Goal: Task Accomplishment & Management: Manage account settings

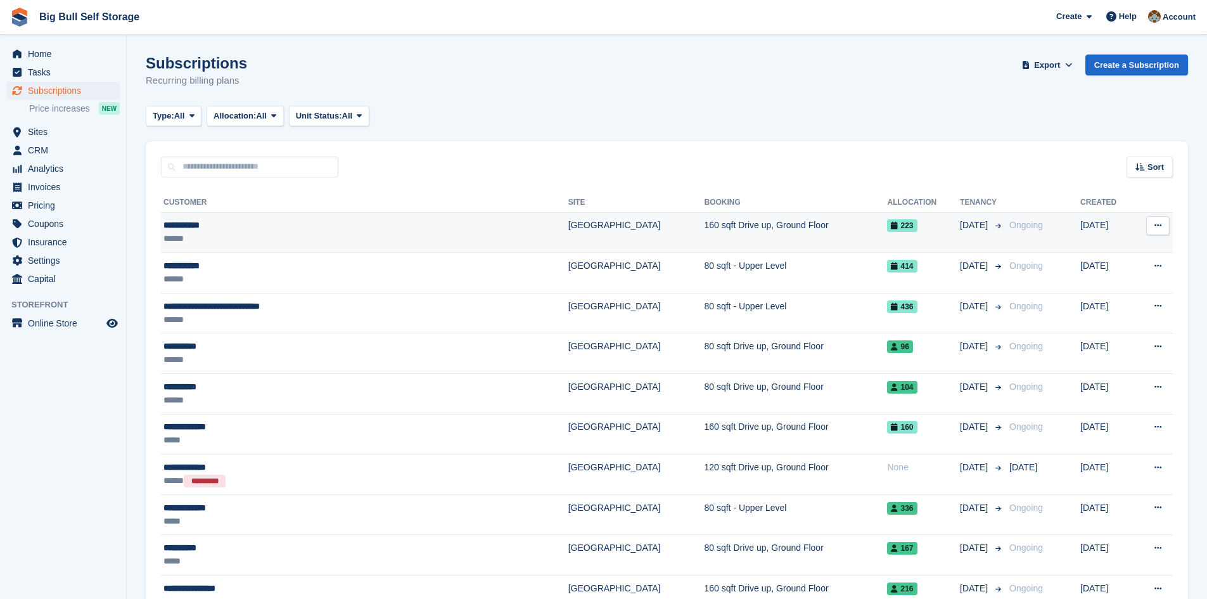
click at [177, 227] on div "**********" at bounding box center [300, 225] width 274 height 13
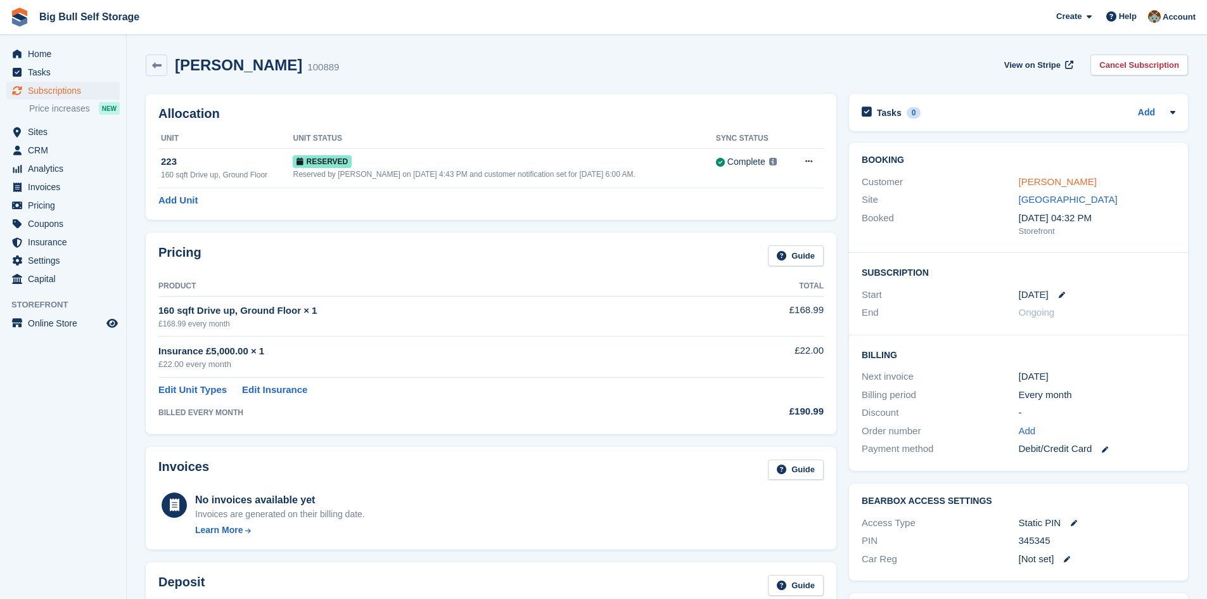
click at [1047, 184] on link "Ashley hall" at bounding box center [1058, 181] width 78 height 11
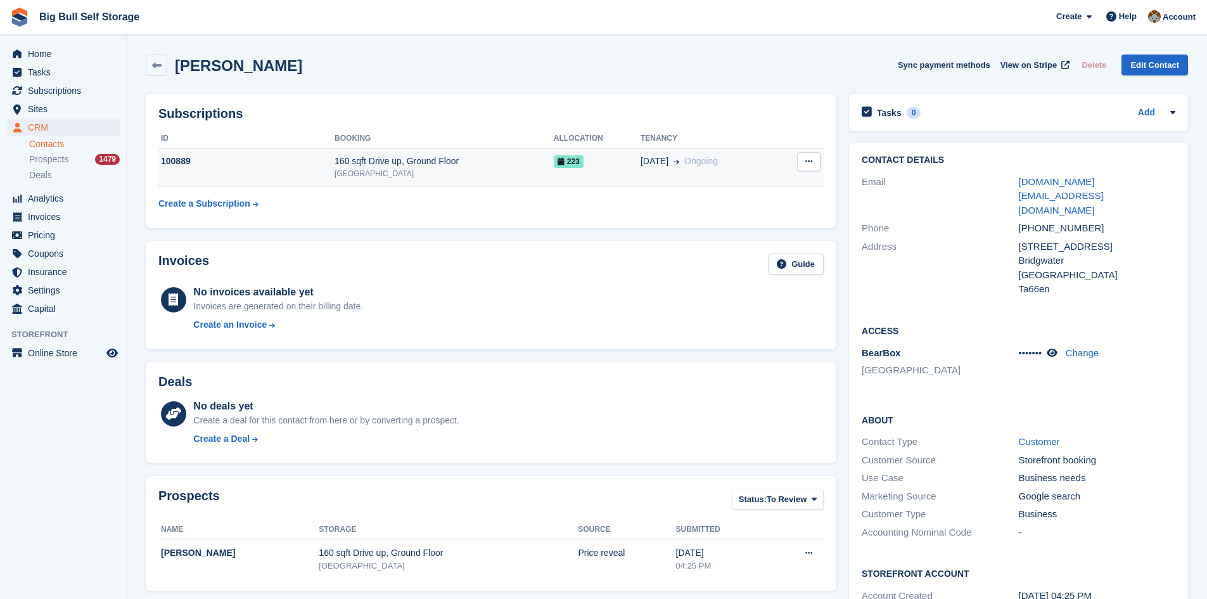
click at [804, 162] on button at bounding box center [808, 161] width 23 height 19
click at [784, 80] on div "Ashley hall Sync payment methods View on Stripe Delete Edit Contact" at bounding box center [666, 67] width 1055 height 39
click at [181, 160] on div "100889" at bounding box center [246, 161] width 176 height 13
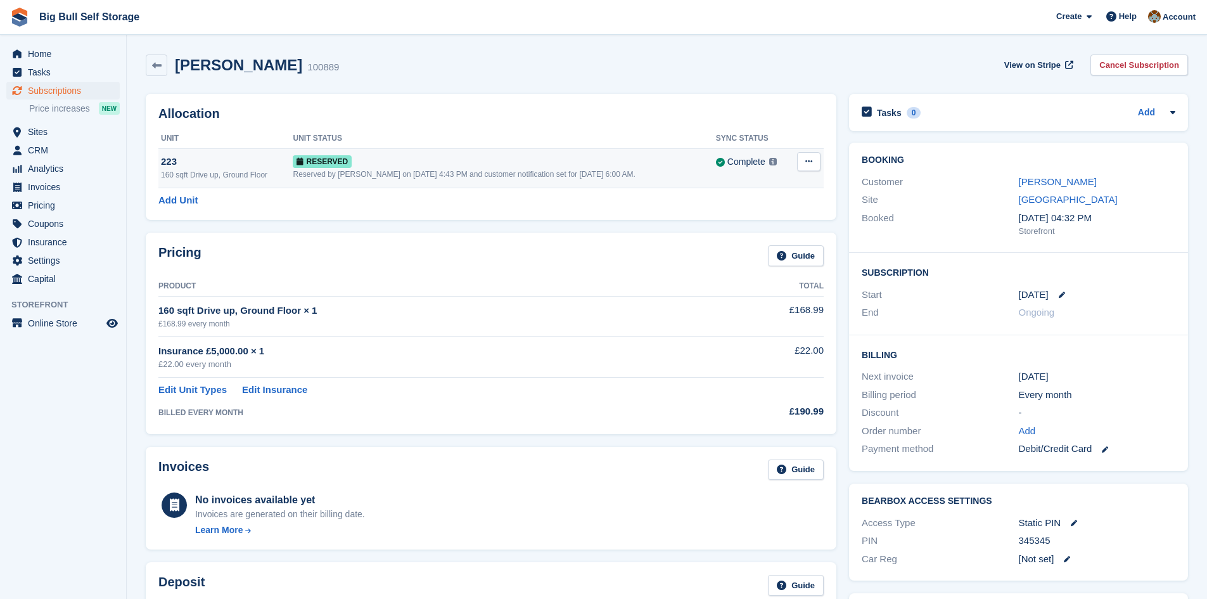
click at [810, 163] on icon at bounding box center [808, 161] width 7 height 8
click at [468, 81] on div "[PERSON_NAME] 100889 View on Stripe Cancel Subscription" at bounding box center [666, 67] width 1055 height 39
click at [356, 67] on div "[PERSON_NAME] 100889 View on Stripe Cancel Subscription" at bounding box center [667, 65] width 1042 height 22
click at [1132, 15] on span "Help" at bounding box center [1128, 16] width 18 height 13
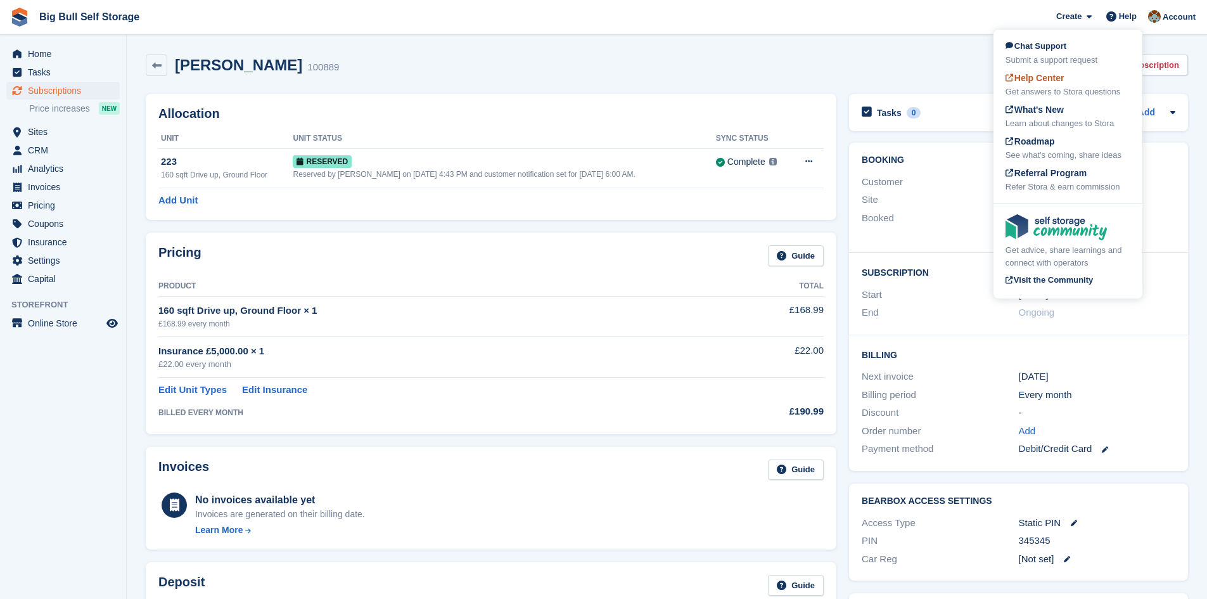
click at [1035, 80] on span "Help Center" at bounding box center [1035, 78] width 59 height 10
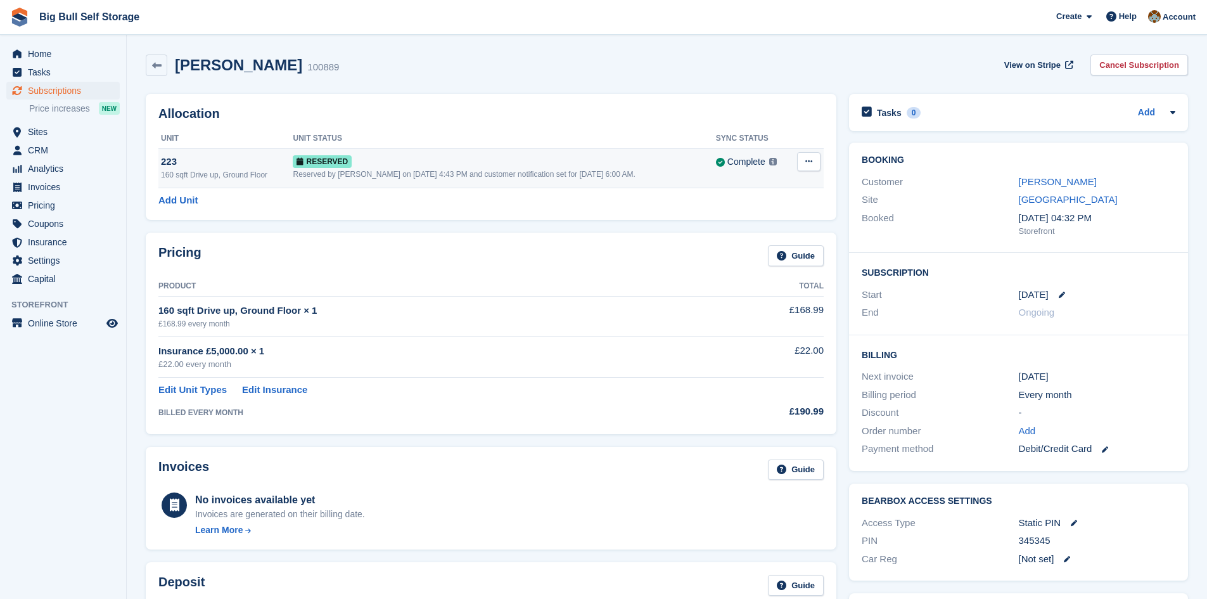
click at [816, 163] on button at bounding box center [808, 161] width 23 height 19
click at [773, 76] on div "[PERSON_NAME] 100889 View on Stripe Cancel Subscription" at bounding box center [666, 67] width 1055 height 39
click at [805, 163] on icon at bounding box center [808, 161] width 7 height 8
click at [464, 82] on div "[PERSON_NAME] 100889 View on Stripe Cancel Subscription" at bounding box center [666, 67] width 1055 height 39
click at [41, 92] on span "Subscriptions" at bounding box center [66, 91] width 76 height 18
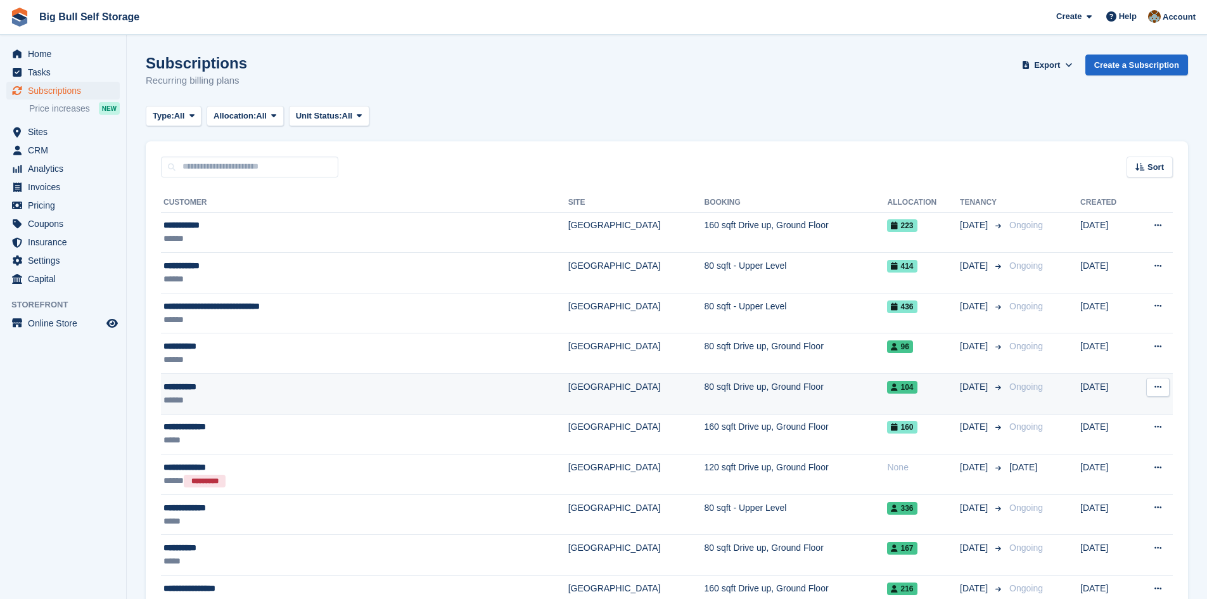
click at [195, 385] on div "**********" at bounding box center [300, 386] width 274 height 13
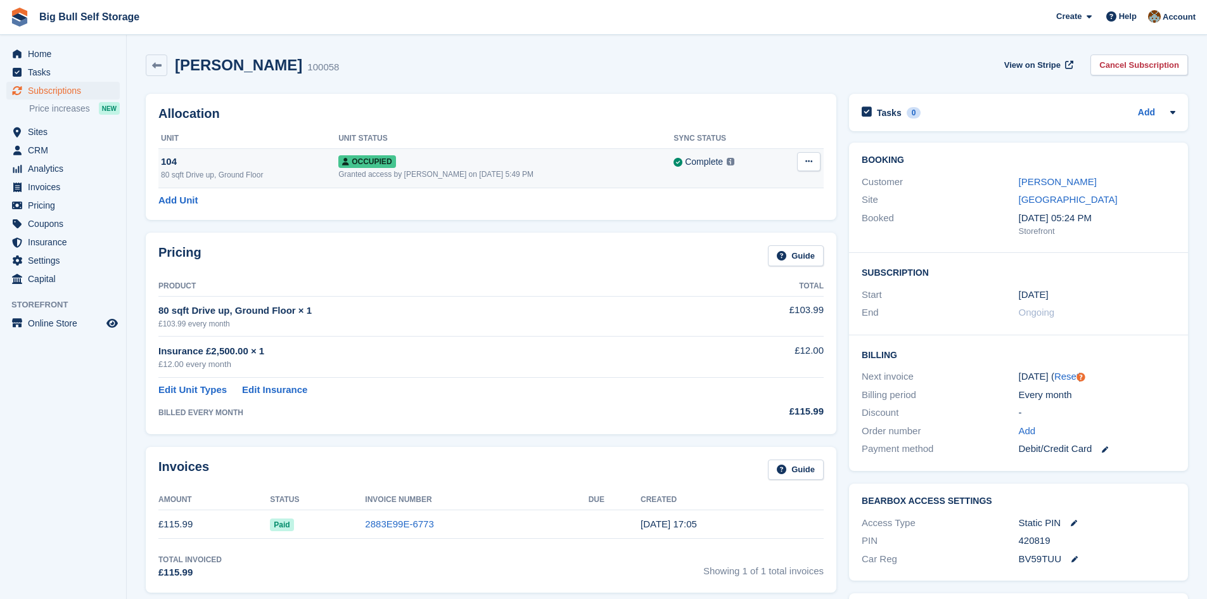
click at [812, 160] on icon at bounding box center [808, 161] width 7 height 8
drag, startPoint x: 1061, startPoint y: 558, endPoint x: 1018, endPoint y: 563, distance: 43.3
click at [1018, 563] on div "Car Reg BV59TUU" at bounding box center [1019, 559] width 314 height 18
copy div "BV59TUU"
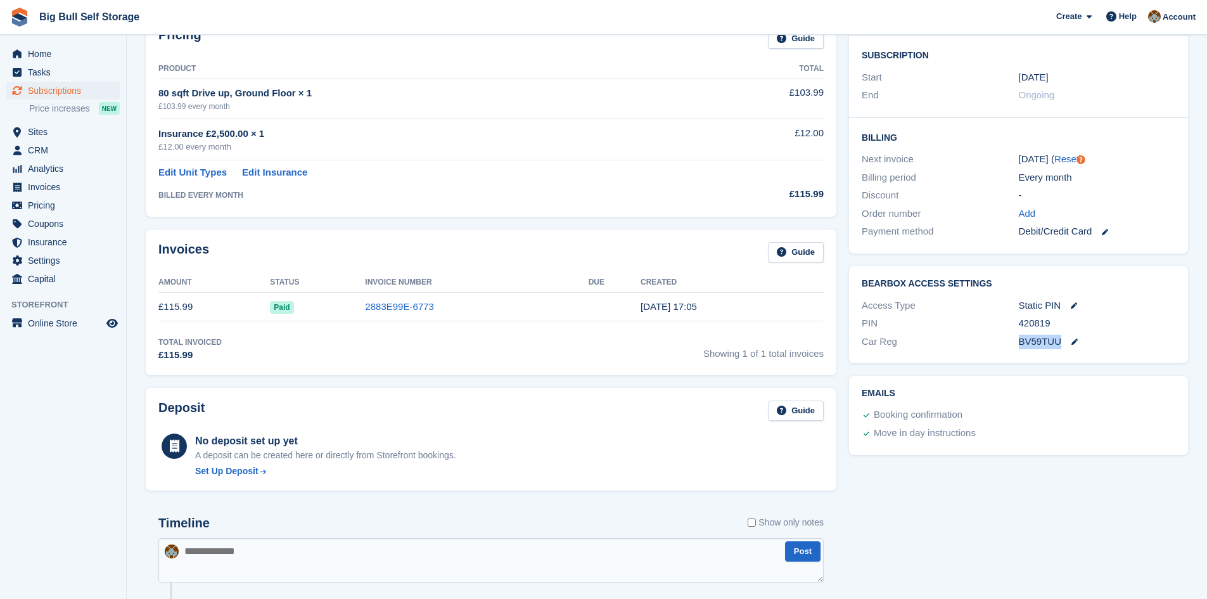
scroll to position [444, 0]
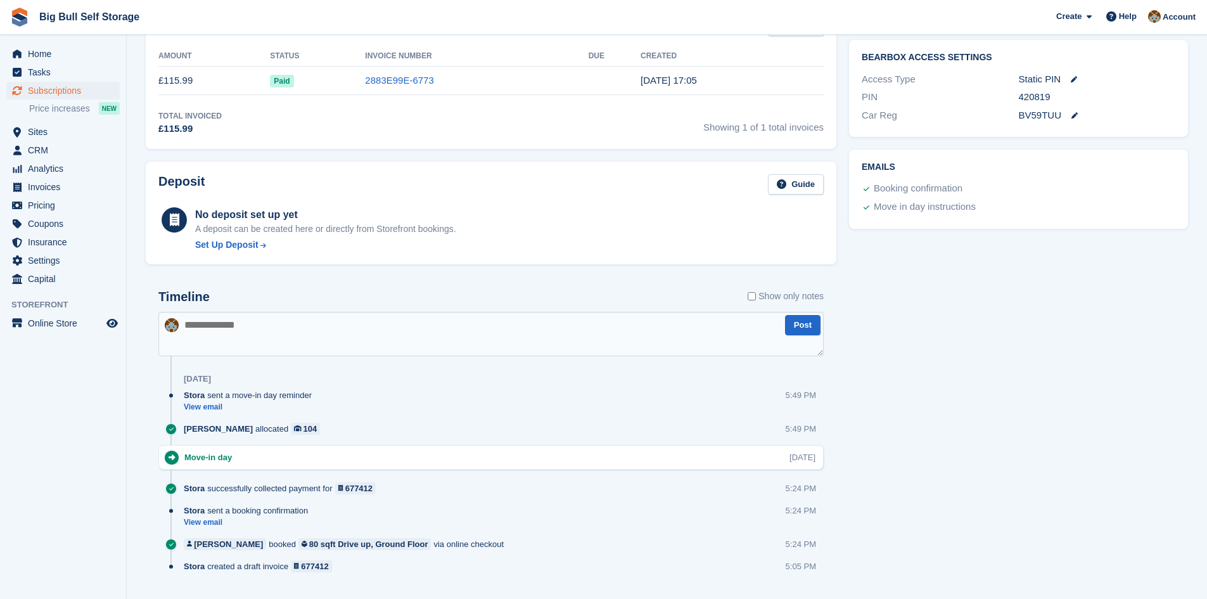
click at [195, 325] on textarea at bounding box center [490, 334] width 665 height 44
paste textarea "* *******"
type textarea "**********"
click at [796, 327] on button "Post" at bounding box center [802, 325] width 35 height 21
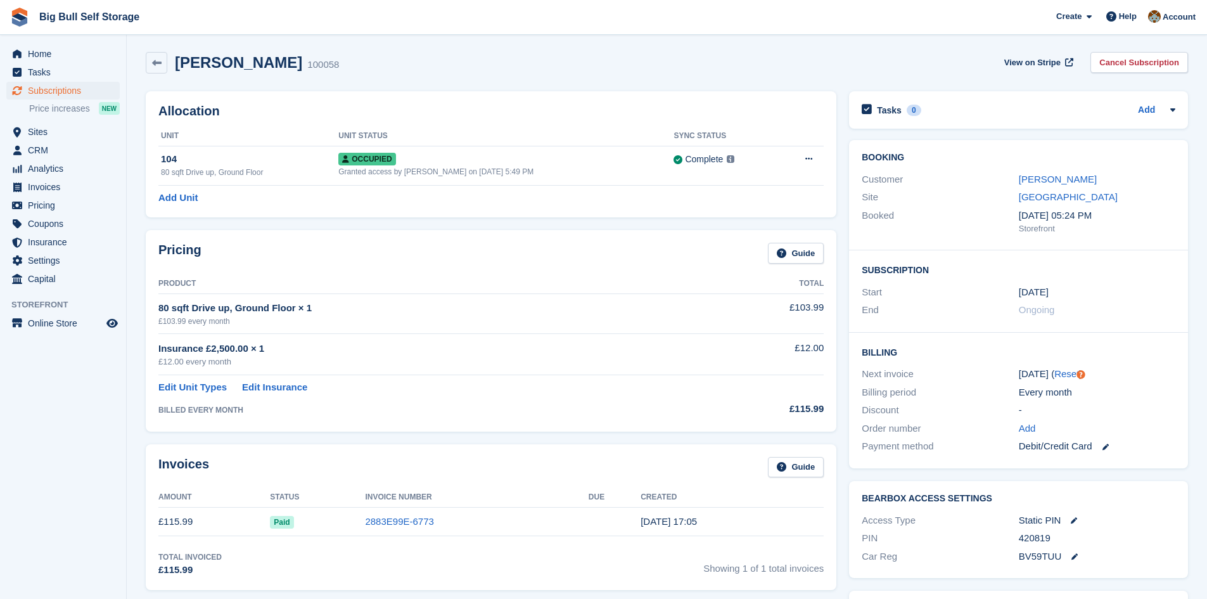
scroll to position [0, 0]
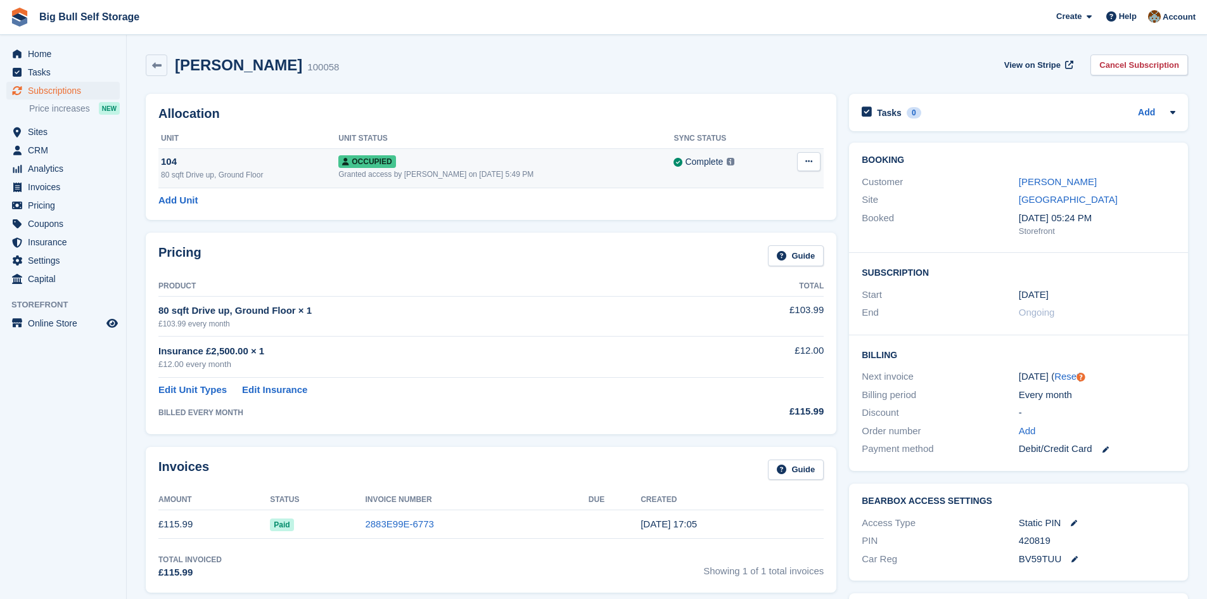
click at [810, 160] on icon at bounding box center [808, 161] width 7 height 8
click at [720, 189] on p "Overlock" at bounding box center [760, 186] width 110 height 16
